Goal: Information Seeking & Learning: Learn about a topic

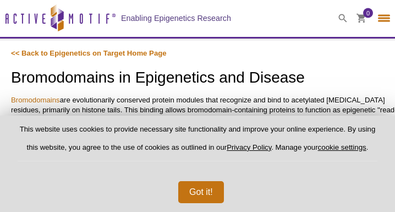
select select "Canada"
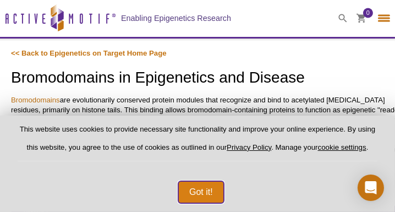
click at [204, 194] on button "Got it!" at bounding box center [201, 192] width 46 height 22
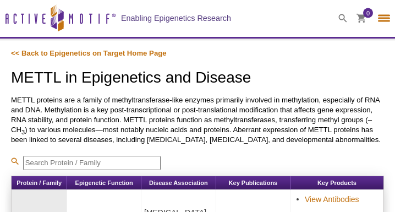
select select "Canada"
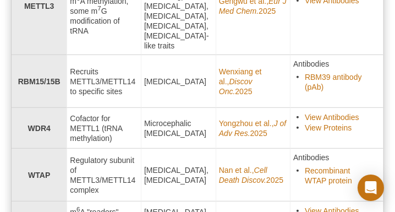
scroll to position [471, 0]
